Goal: Task Accomplishment & Management: Use online tool/utility

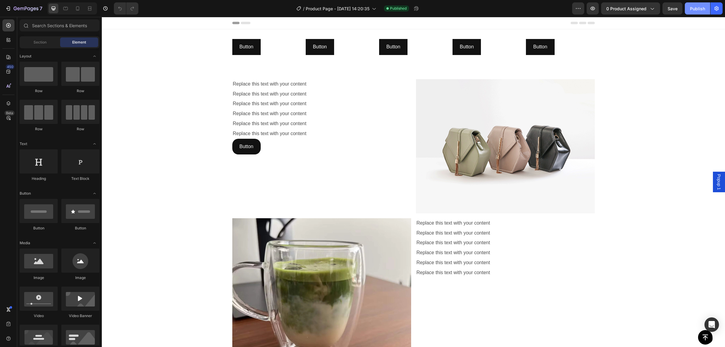
click at [696, 8] on div "Publish" at bounding box center [697, 8] width 15 height 6
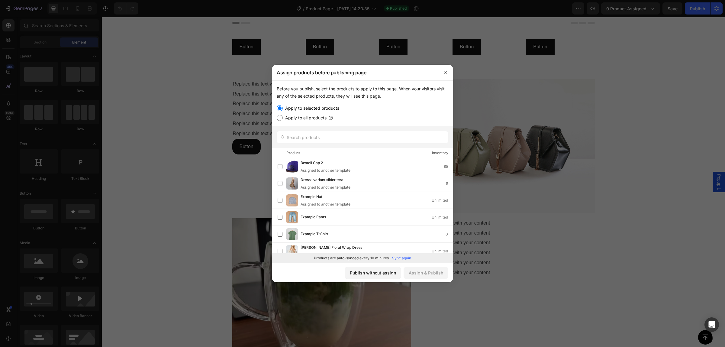
scroll to position [76, 0]
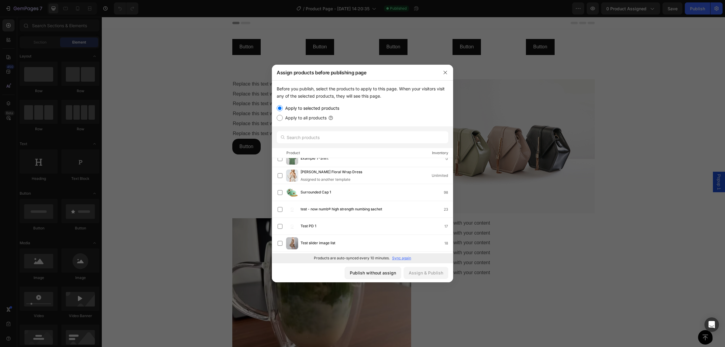
click at [5, 5] on div at bounding box center [362, 173] width 725 height 347
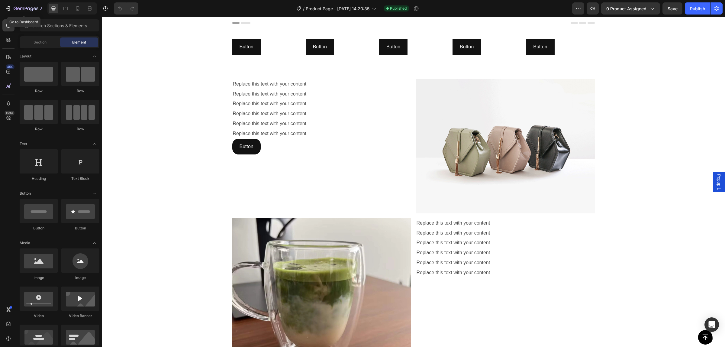
click at [5, 5] on icon "button" at bounding box center [8, 8] width 6 height 6
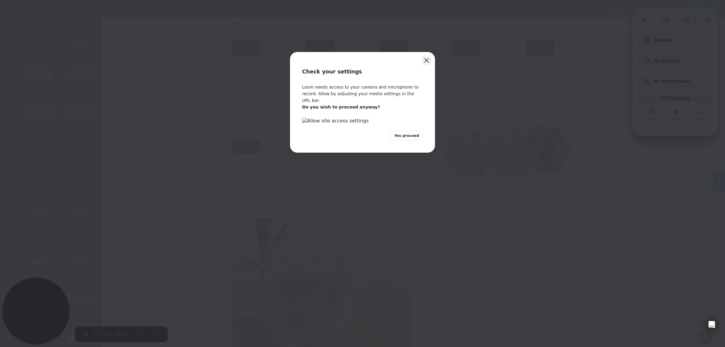
click at [426, 60] on button "Close" at bounding box center [427, 61] width 10 height 10
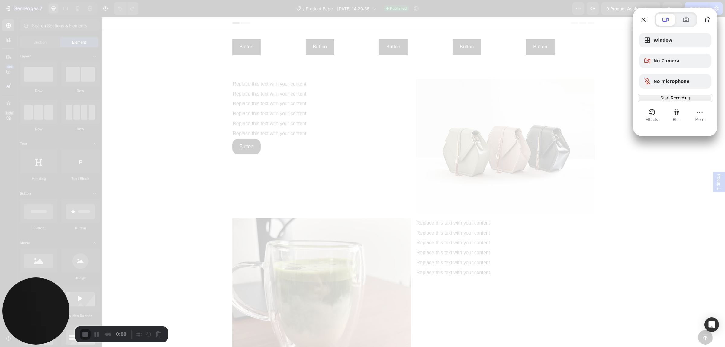
click at [689, 99] on span "Start Recording" at bounding box center [674, 97] width 29 height 5
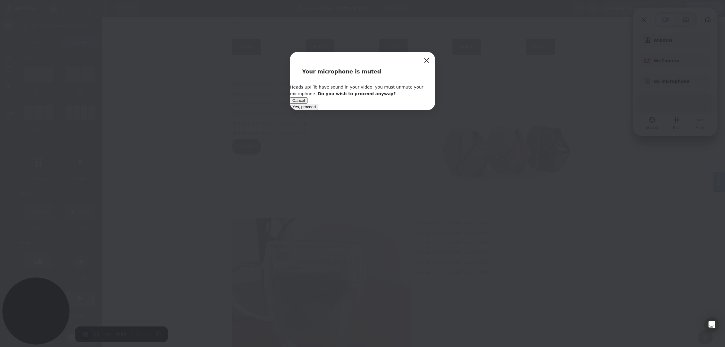
click at [316, 109] on span "Yes, proceed" at bounding box center [303, 106] width 23 height 5
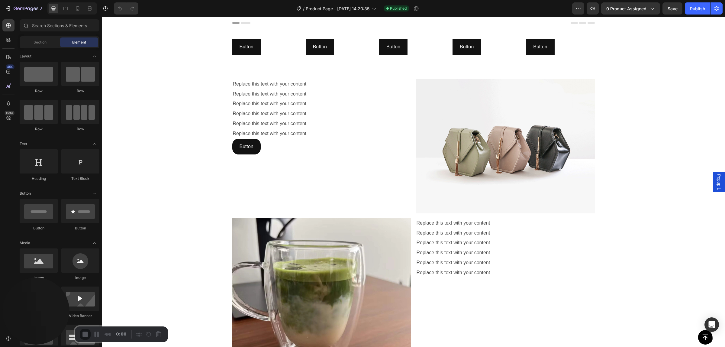
click at [354, 346] on div "3" at bounding box center [362, 350] width 725 height 6
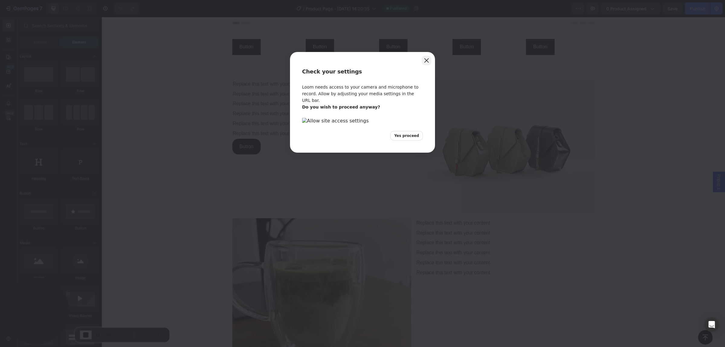
click at [428, 61] on button "Close" at bounding box center [427, 61] width 10 height 10
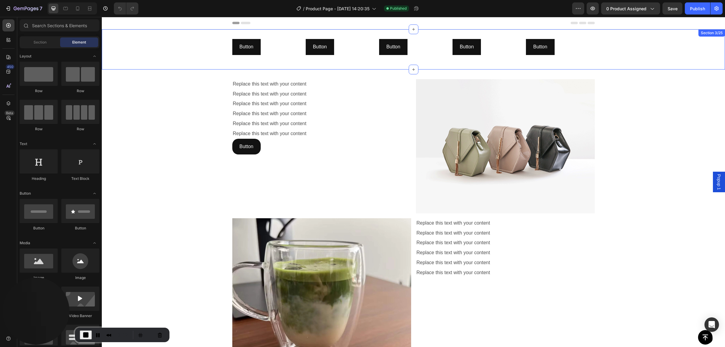
click at [191, 43] on div "Button Button Button Button Button Button Button Button Button Button Row" at bounding box center [413, 49] width 623 height 21
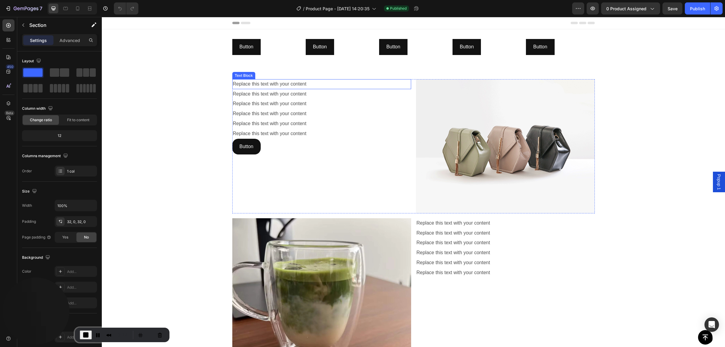
click at [249, 82] on div "Replace this text with your content" at bounding box center [321, 84] width 179 height 10
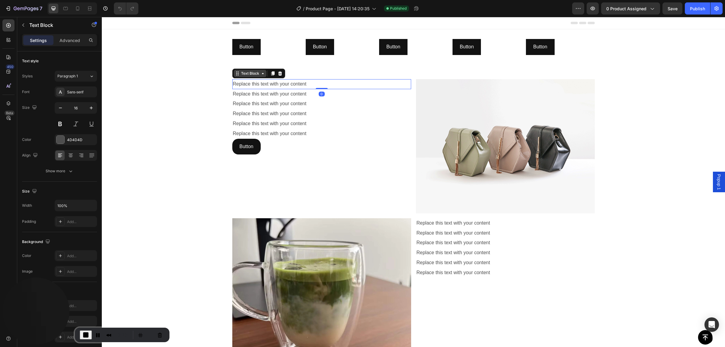
click at [253, 72] on div "Text Block" at bounding box center [250, 73] width 21 height 5
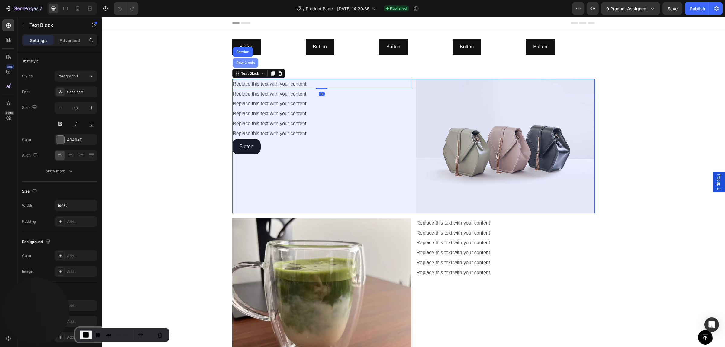
click at [245, 65] on div "Row 2 cols" at bounding box center [246, 63] width 26 height 10
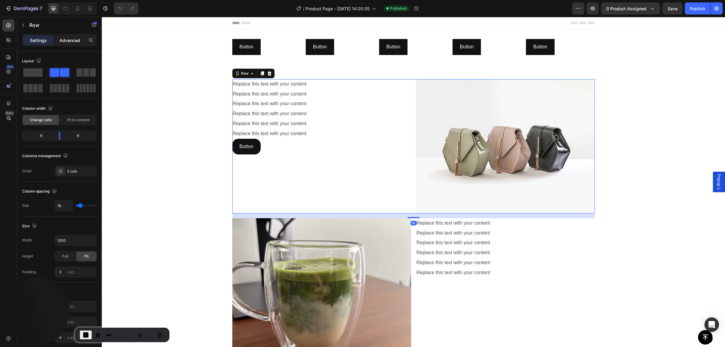
click at [69, 43] on p "Advanced" at bounding box center [69, 40] width 21 height 6
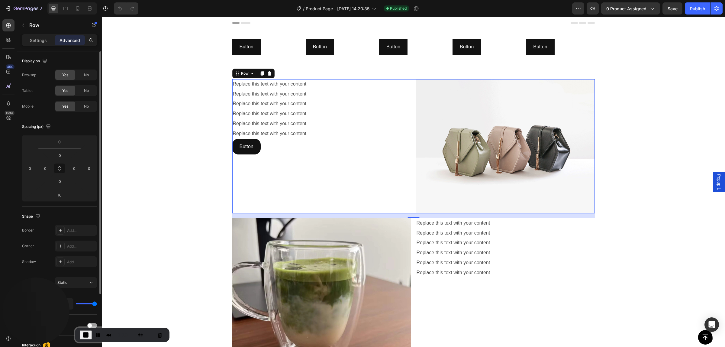
click at [27, 81] on div "Desktop Yes No Tablet Yes No Mobile Yes No" at bounding box center [59, 90] width 75 height 42
click at [42, 91] on div "Tablet Yes No" at bounding box center [59, 90] width 75 height 11
click at [88, 108] on span "No" at bounding box center [86, 106] width 5 height 5
click at [79, 8] on icon at bounding box center [78, 8] width 6 height 6
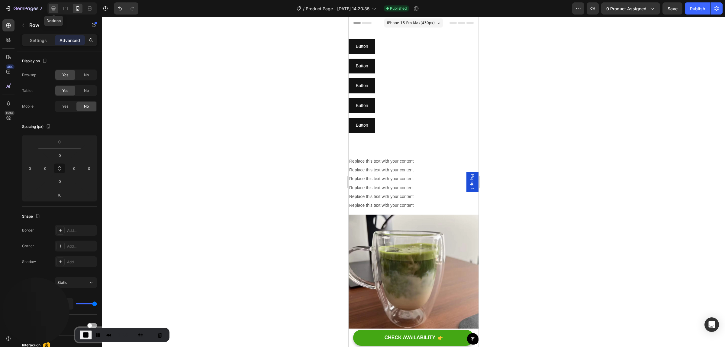
click at [53, 8] on icon at bounding box center [53, 8] width 6 height 6
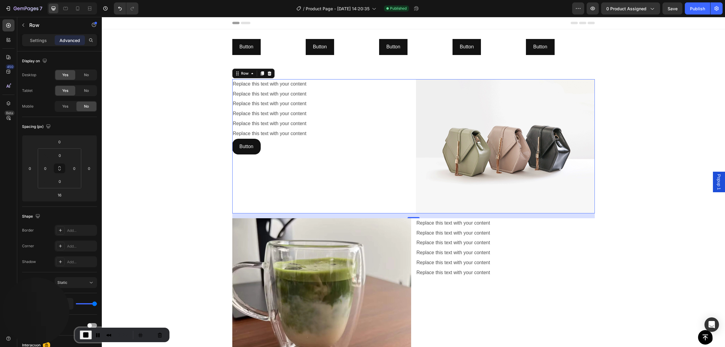
scroll to position [41, 0]
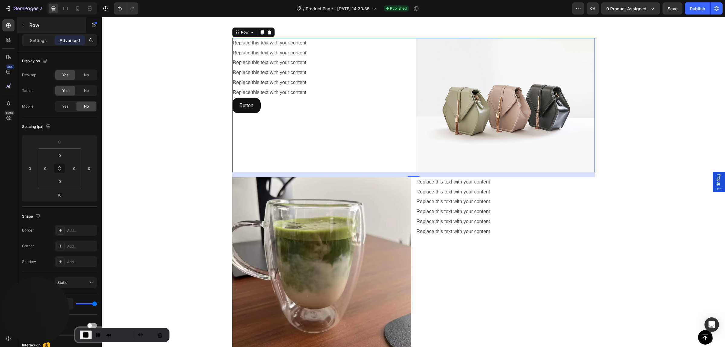
click at [22, 25] on icon "button" at bounding box center [23, 25] width 5 height 5
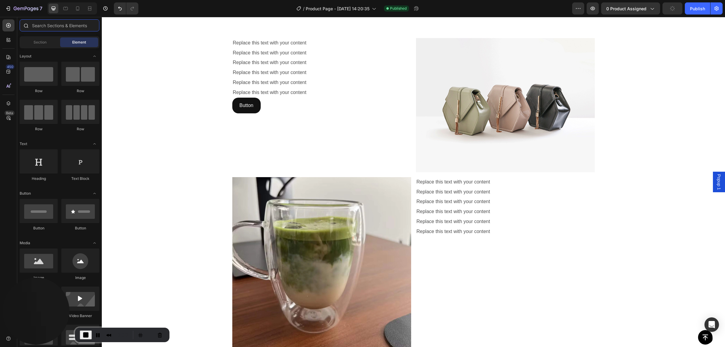
click at [55, 24] on input "text" at bounding box center [60, 25] width 80 height 12
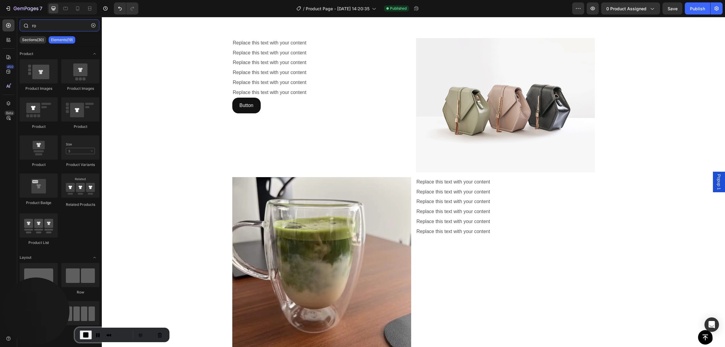
type input "r"
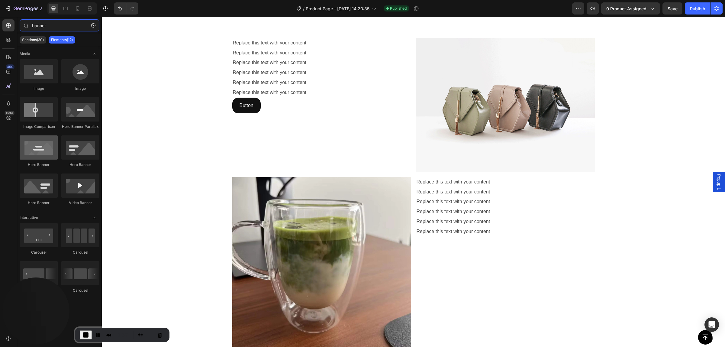
type input "banner"
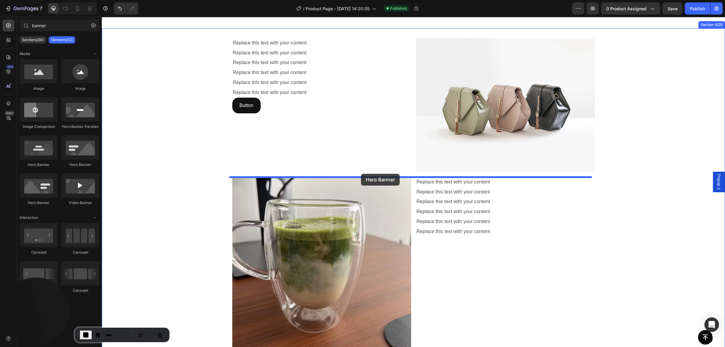
drag, startPoint x: 144, startPoint y: 161, endPoint x: 361, endPoint y: 174, distance: 216.9
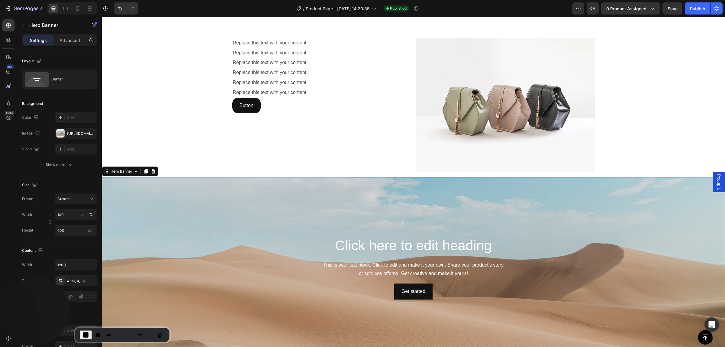
click at [147, 207] on div "Background Image" at bounding box center [413, 267] width 623 height 181
click at [72, 38] on p "Advanced" at bounding box center [69, 40] width 21 height 6
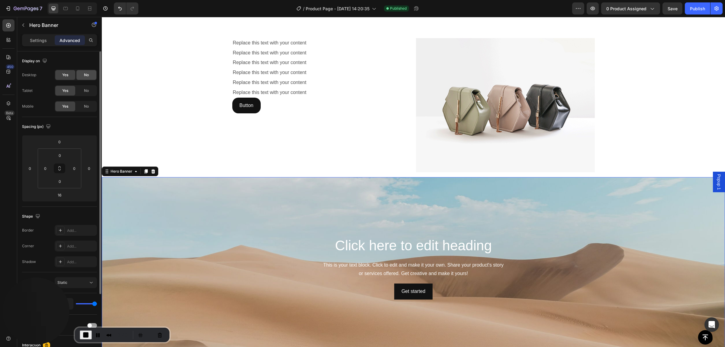
click at [86, 76] on span "No" at bounding box center [86, 74] width 5 height 5
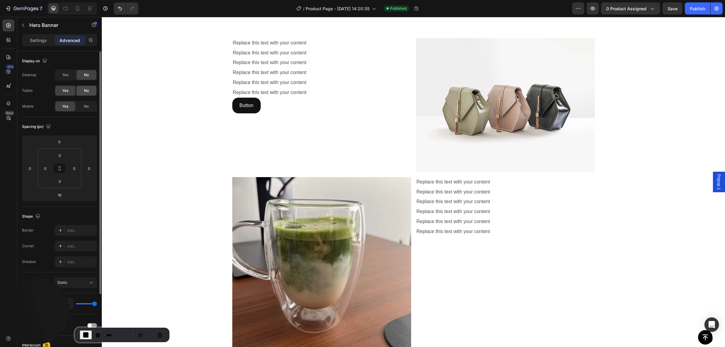
click at [89, 91] on div "No" at bounding box center [86, 91] width 20 height 10
click at [82, 8] on div at bounding box center [78, 9] width 10 height 10
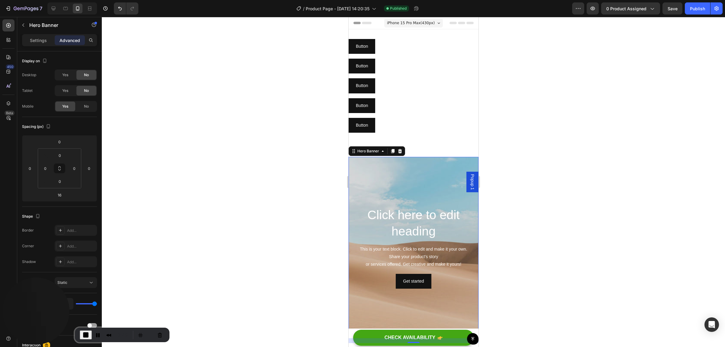
click at [387, 173] on div "Background Image" at bounding box center [413, 247] width 130 height 181
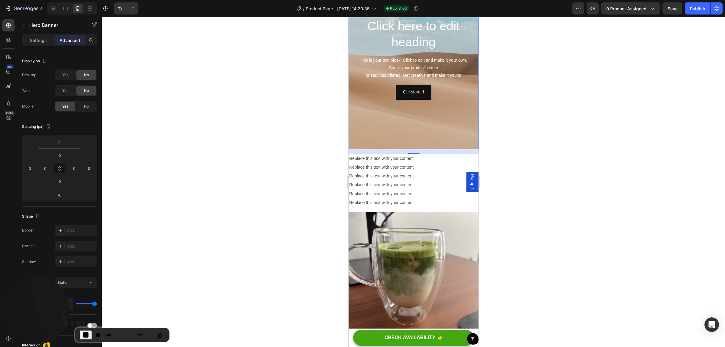
click at [83, 334] on span "End Recording" at bounding box center [85, 334] width 7 height 7
